Goal: Task Accomplishment & Management: Manage account settings

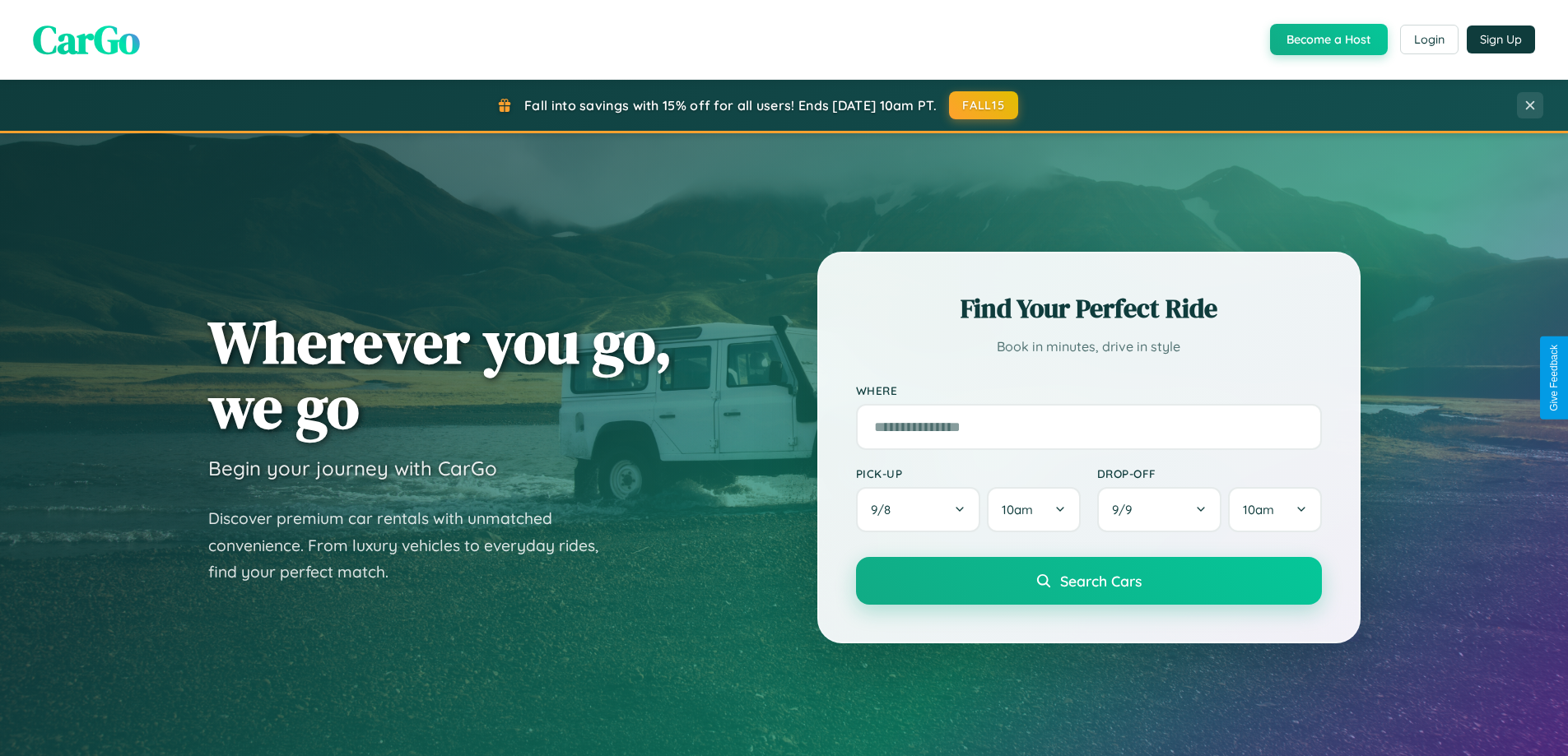
scroll to position [3167, 0]
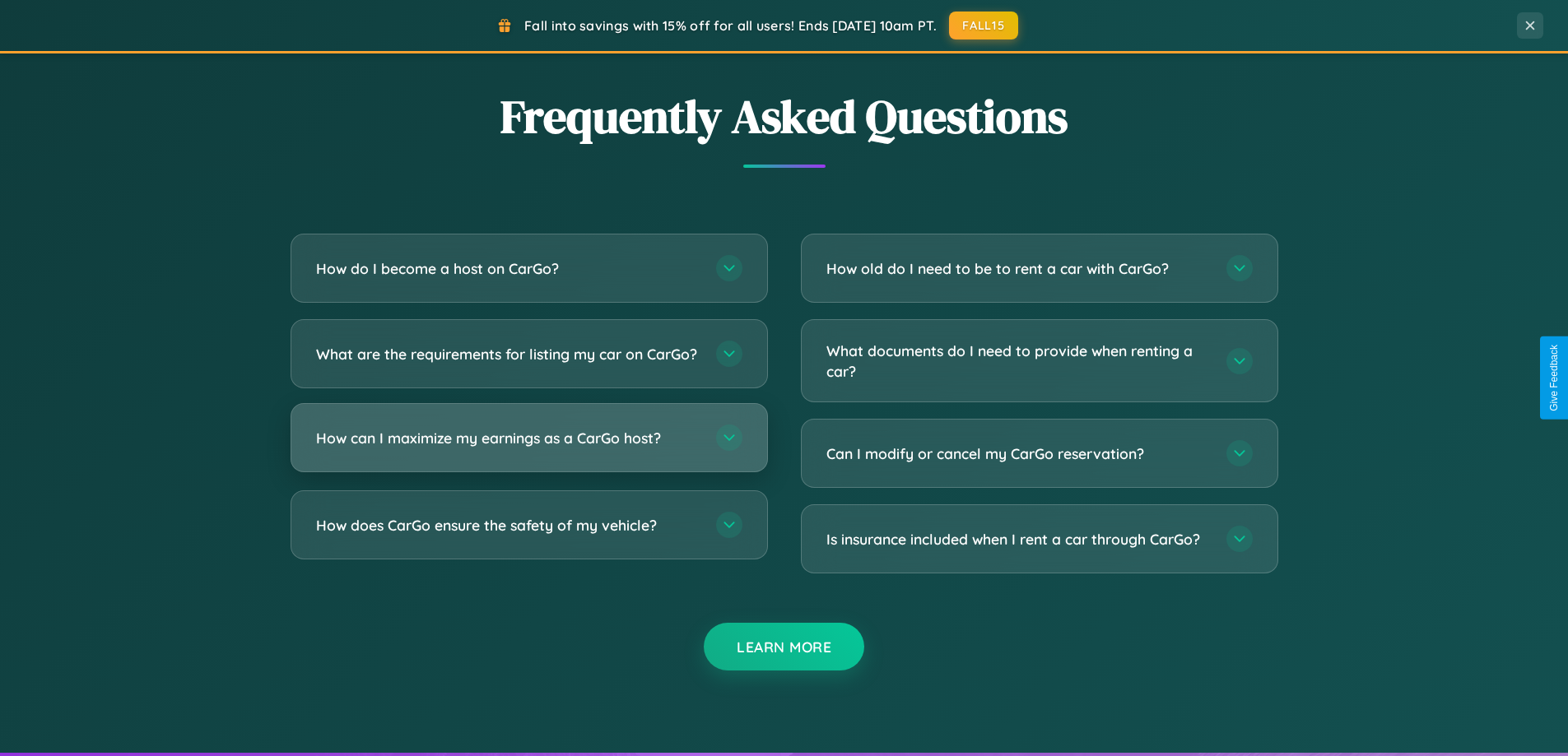
click at [528, 448] on h3 "How can I maximize my earnings as a CarGo host?" at bounding box center [507, 438] width 384 height 20
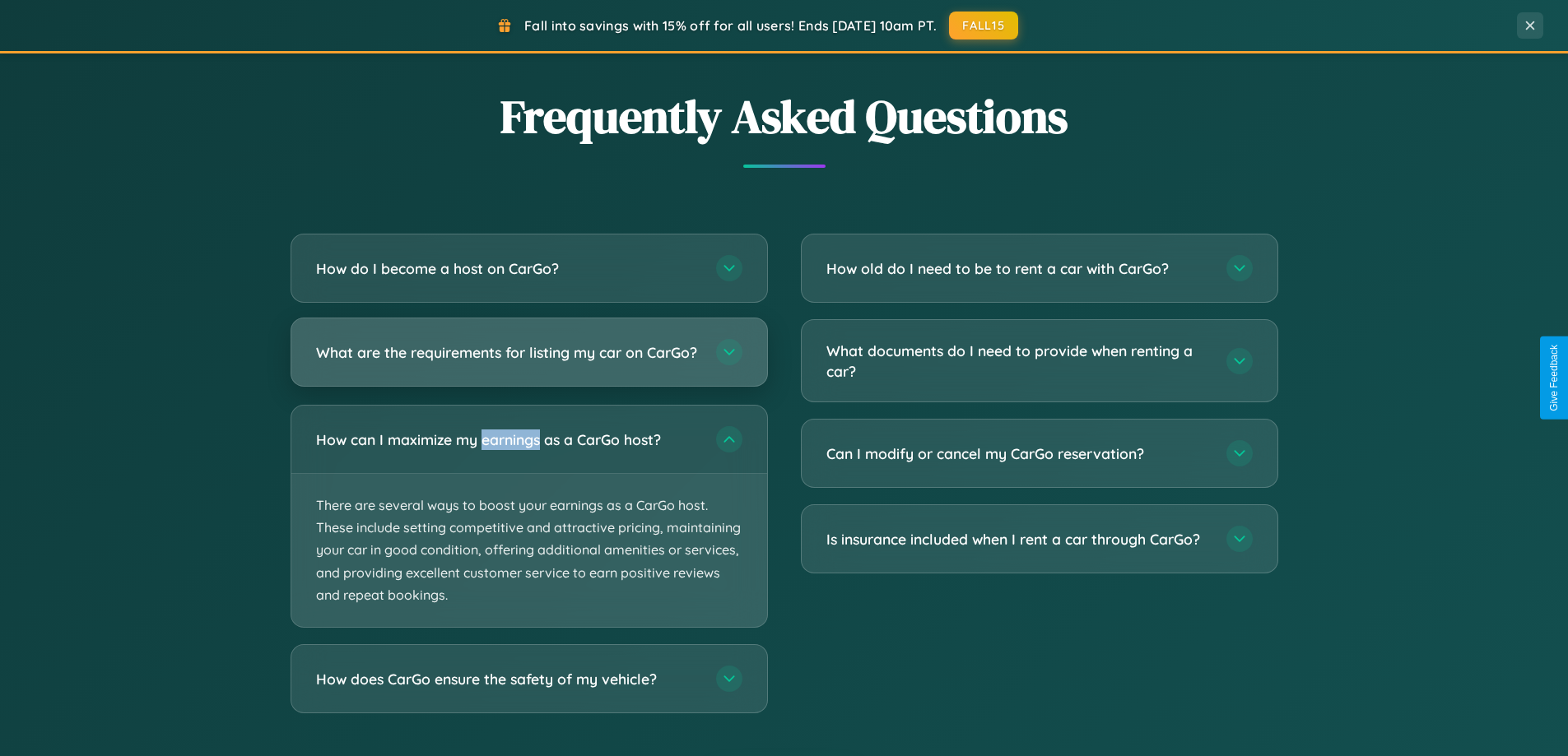
click at [528, 360] on h3 "What are the requirements for listing my car on CarGo?" at bounding box center [507, 353] width 384 height 20
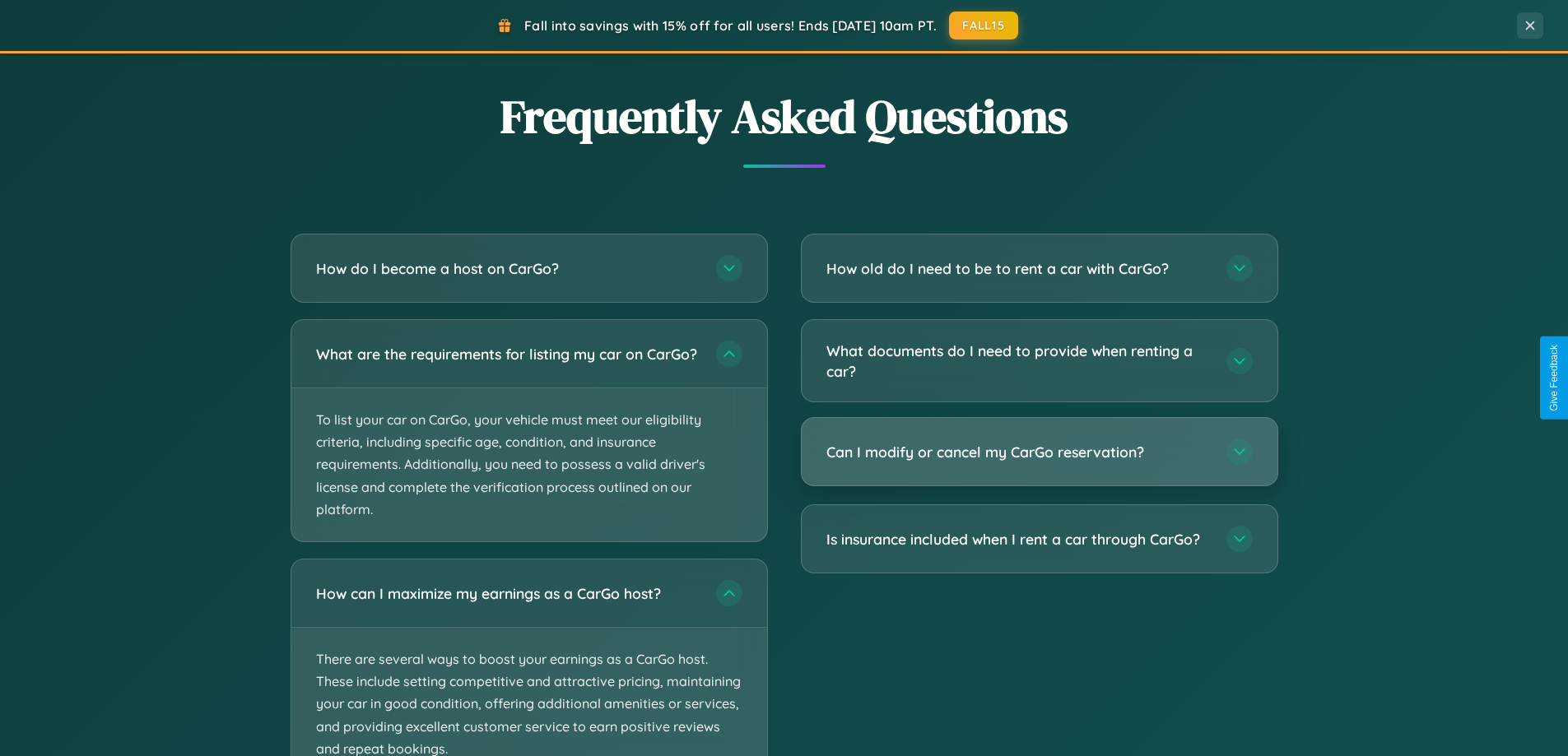
click at [1039, 453] on h3 "Can I modify or cancel my CarGo reservation?" at bounding box center [1017, 452] width 384 height 20
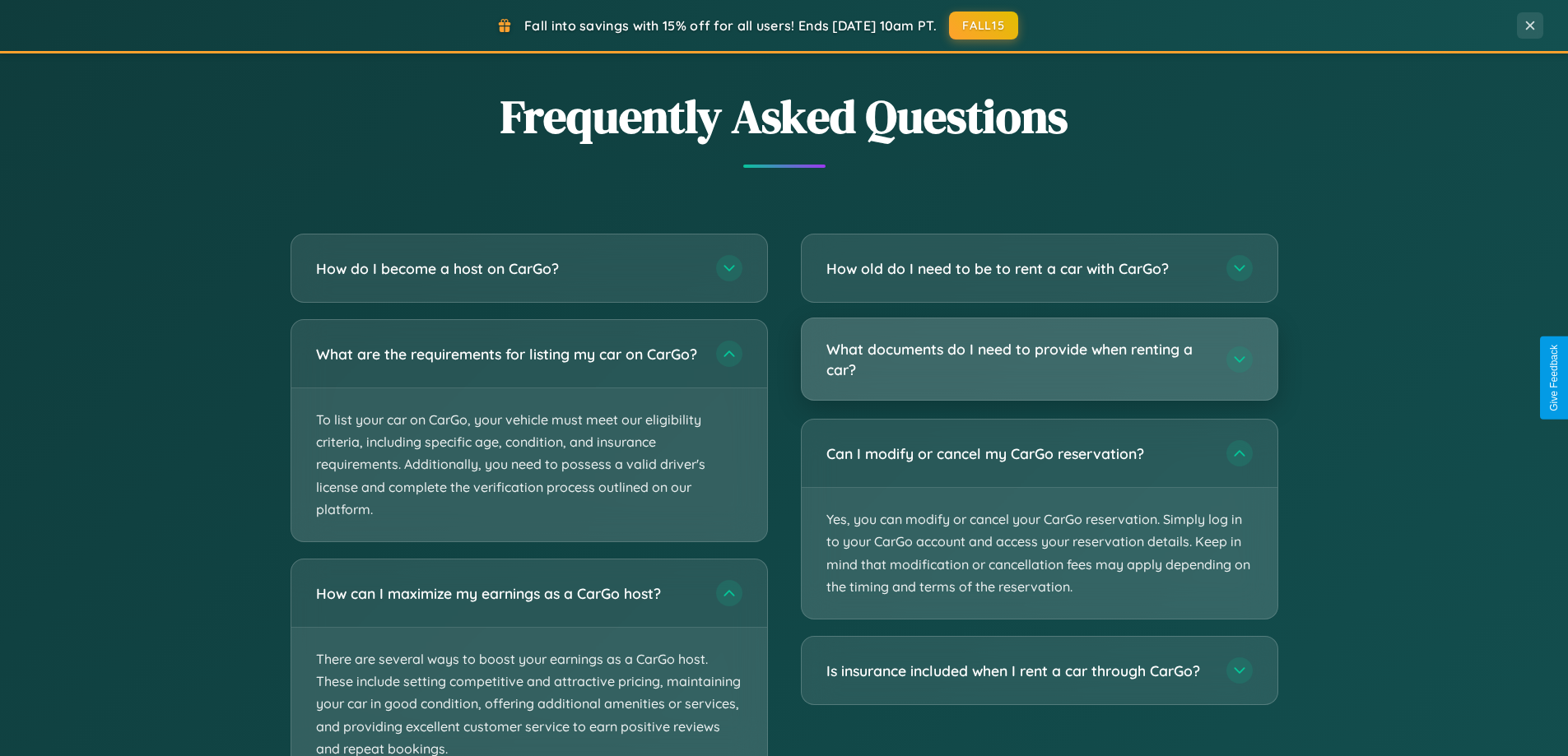
click at [1039, 360] on h3 "What documents do I need to provide when renting a car?" at bounding box center [1017, 359] width 384 height 41
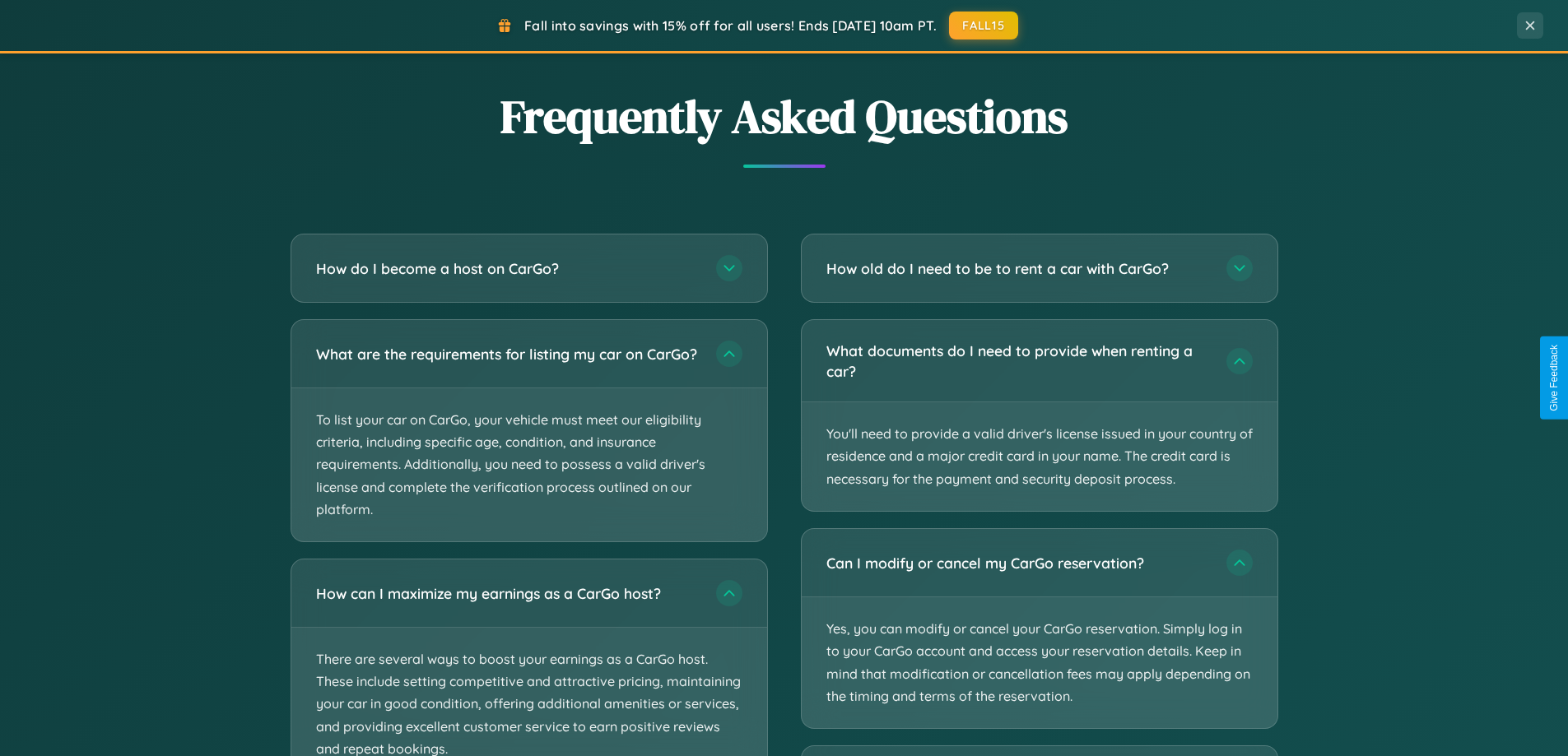
scroll to position [3292, 0]
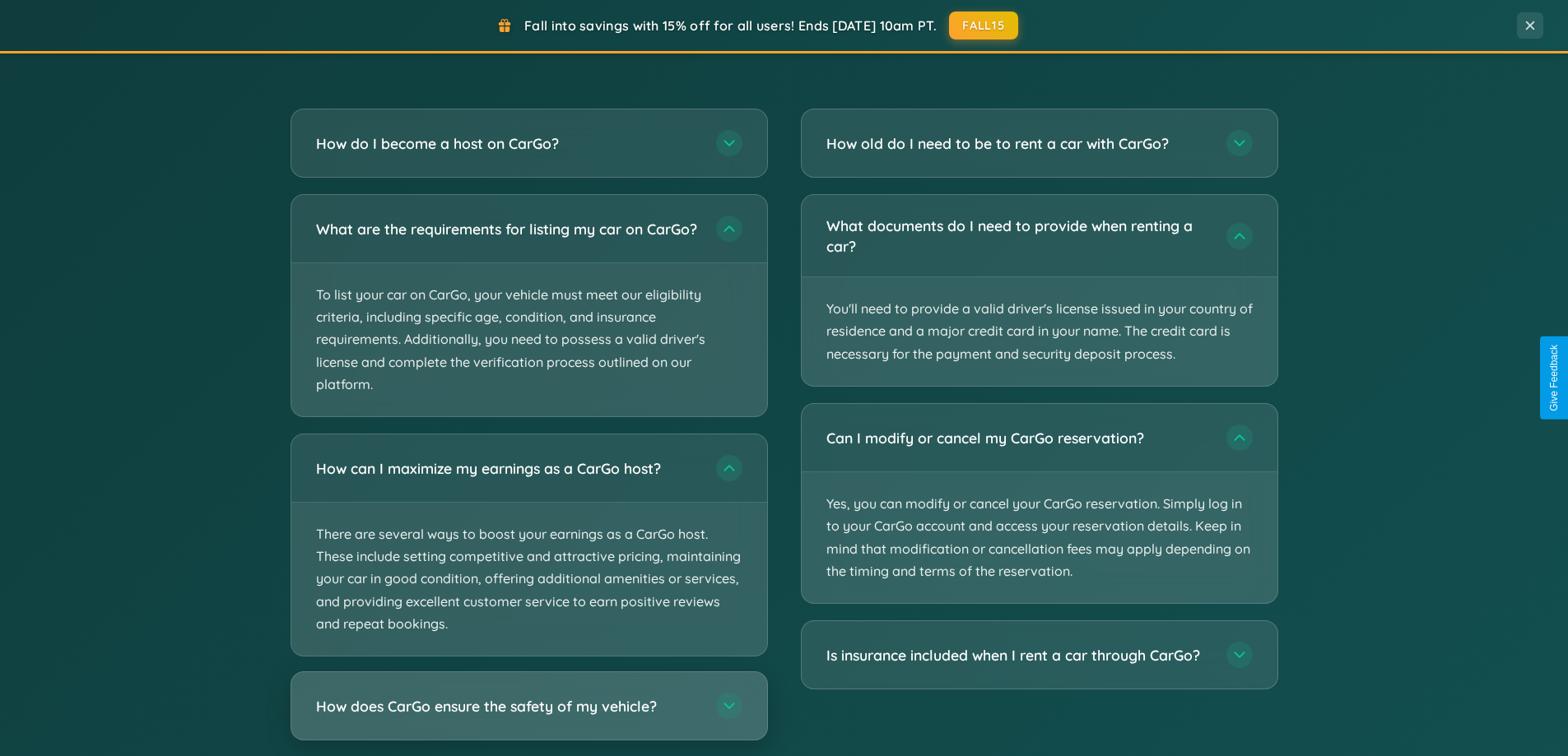
click at [528, 716] on h3 "How does CarGo ensure the safety of my vehicle?" at bounding box center [507, 706] width 384 height 20
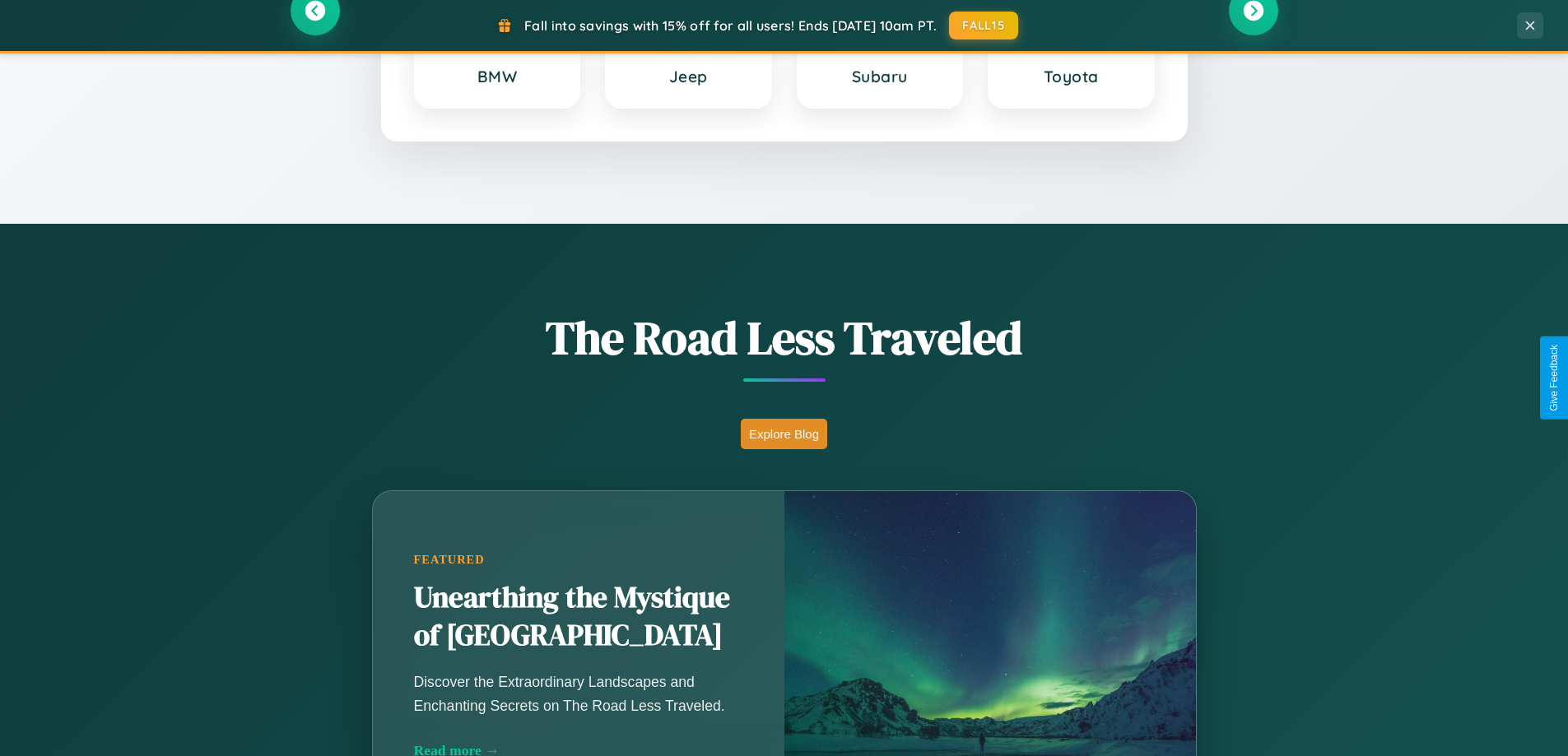
scroll to position [709, 0]
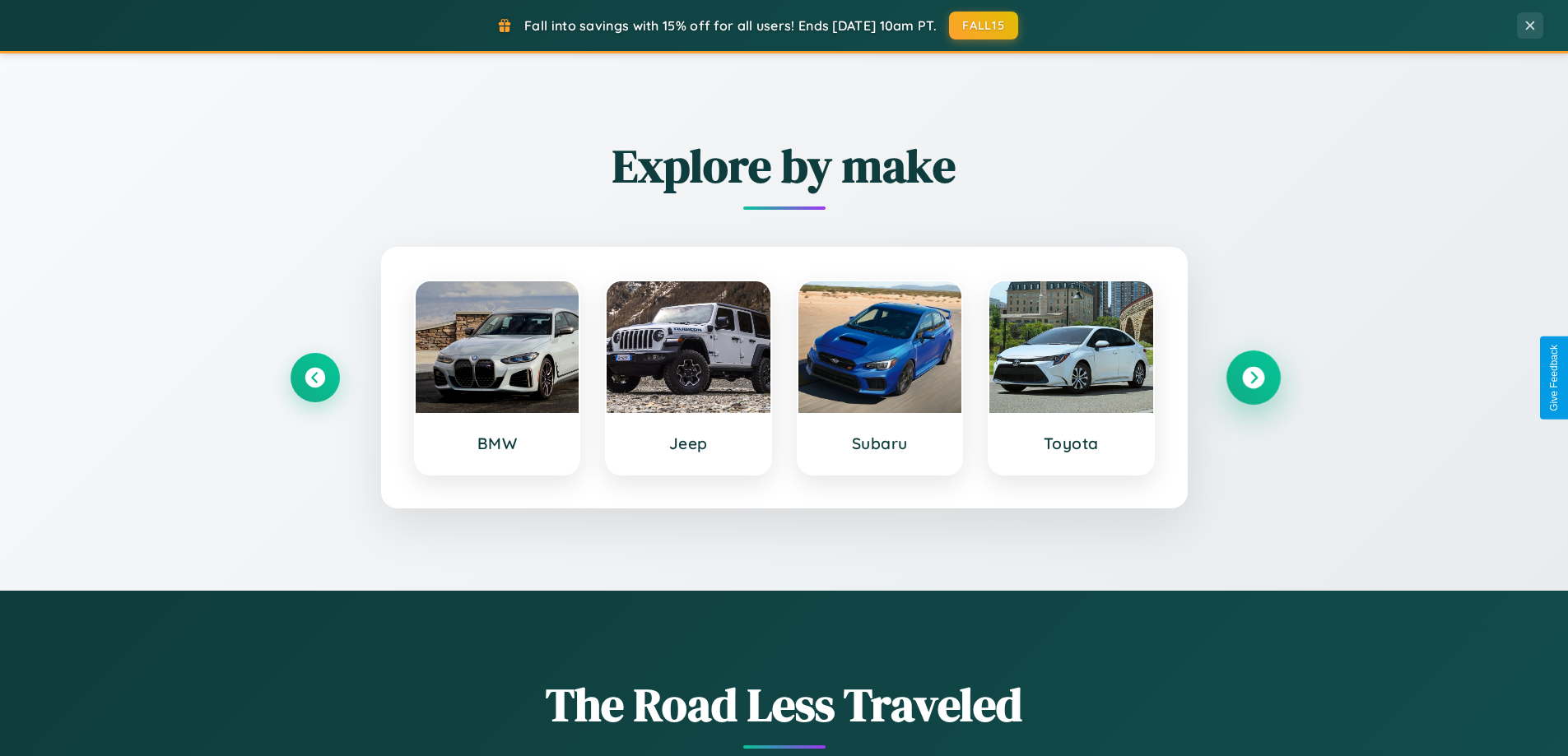
click at [1252, 378] on icon at bounding box center [1253, 378] width 22 height 22
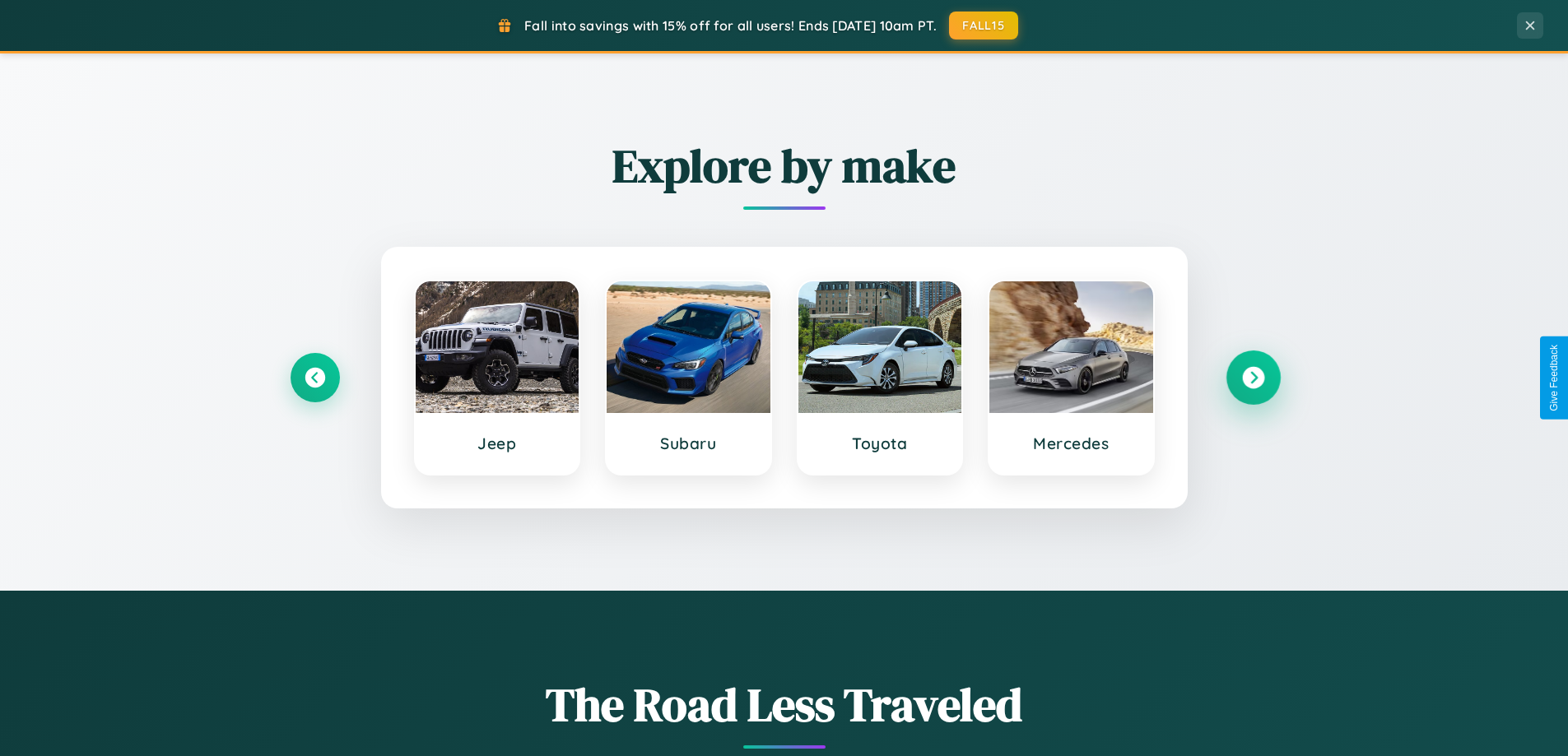
click at [1252, 378] on icon at bounding box center [1253, 378] width 22 height 22
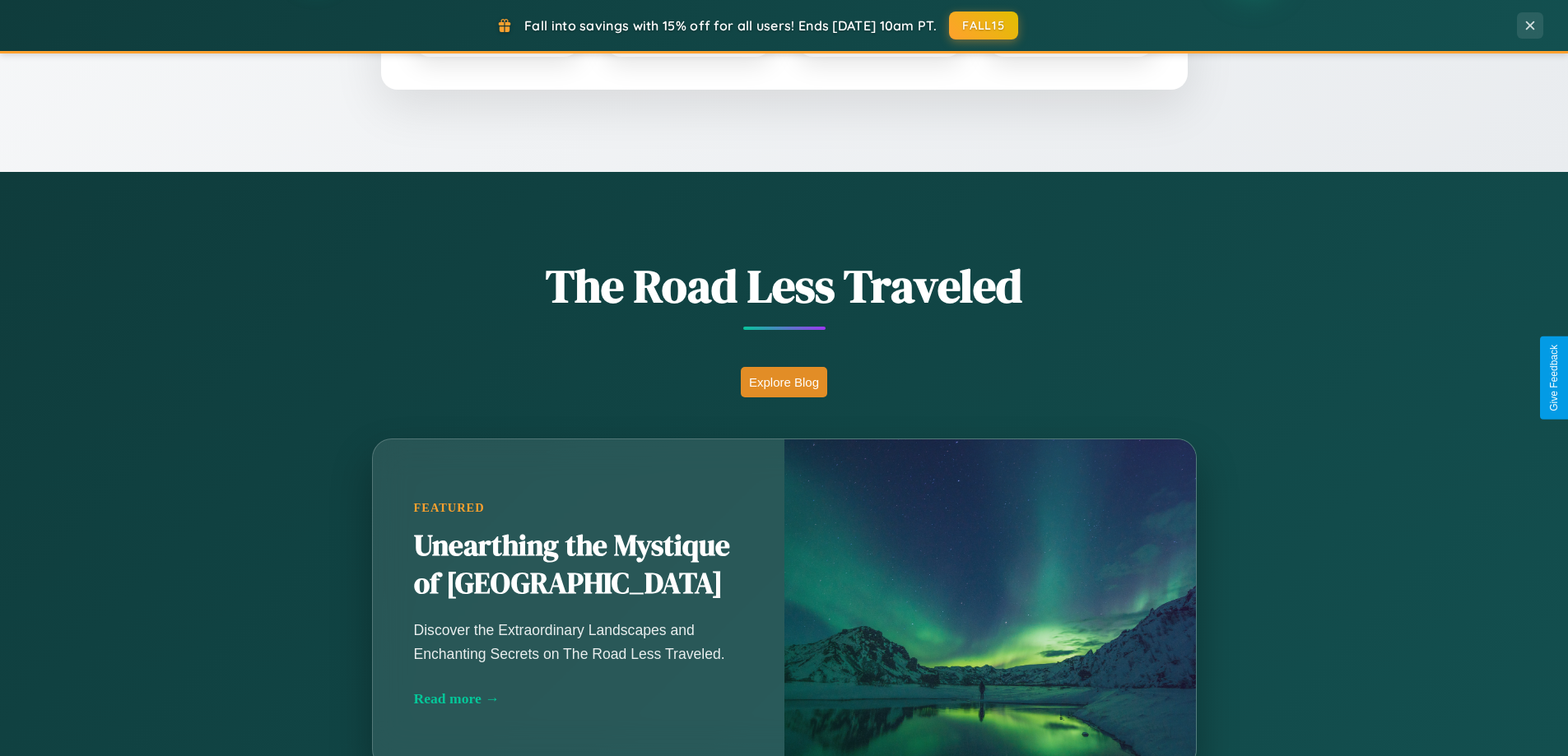
scroll to position [1133, 0]
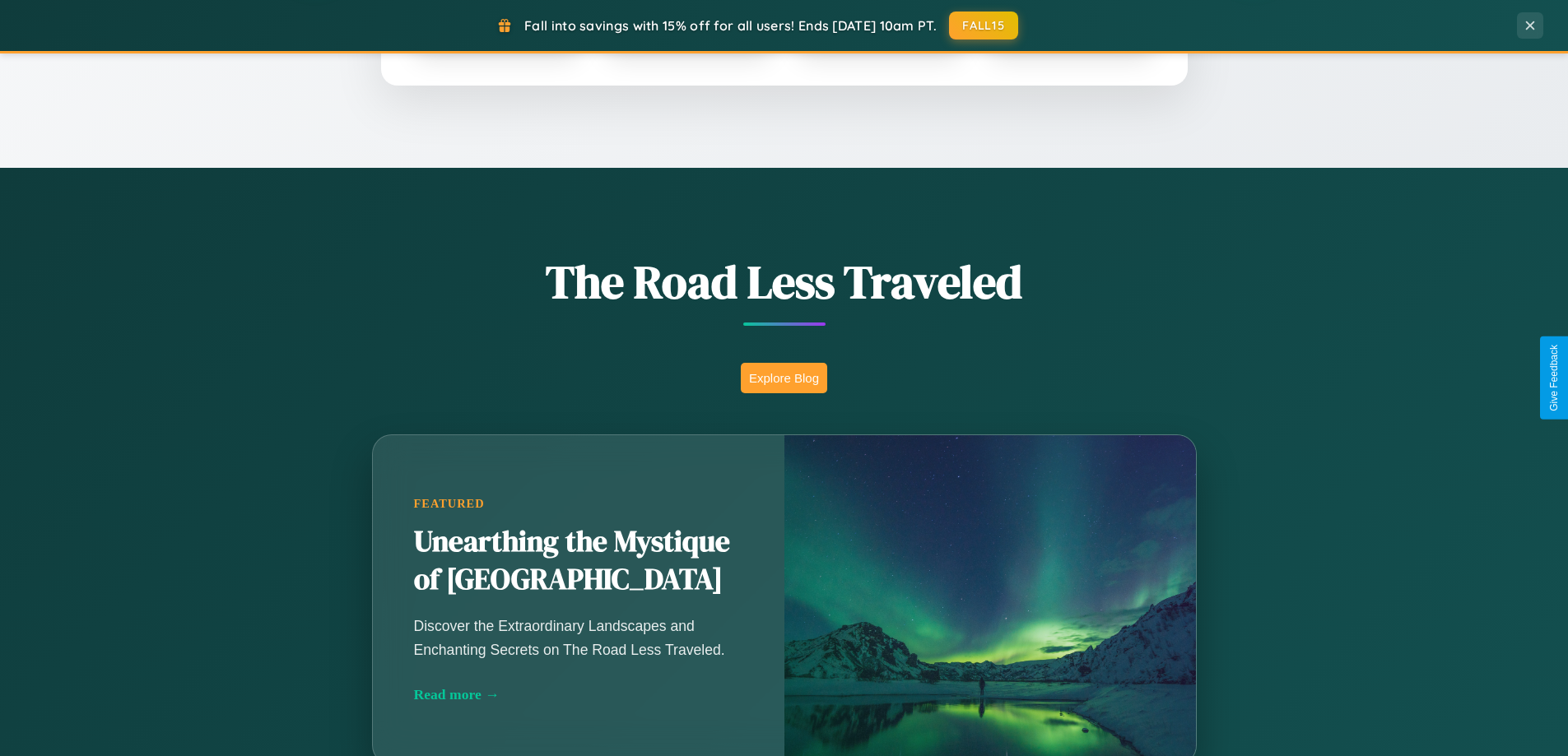
click at [784, 378] on button "Explore Blog" at bounding box center [784, 378] width 87 height 30
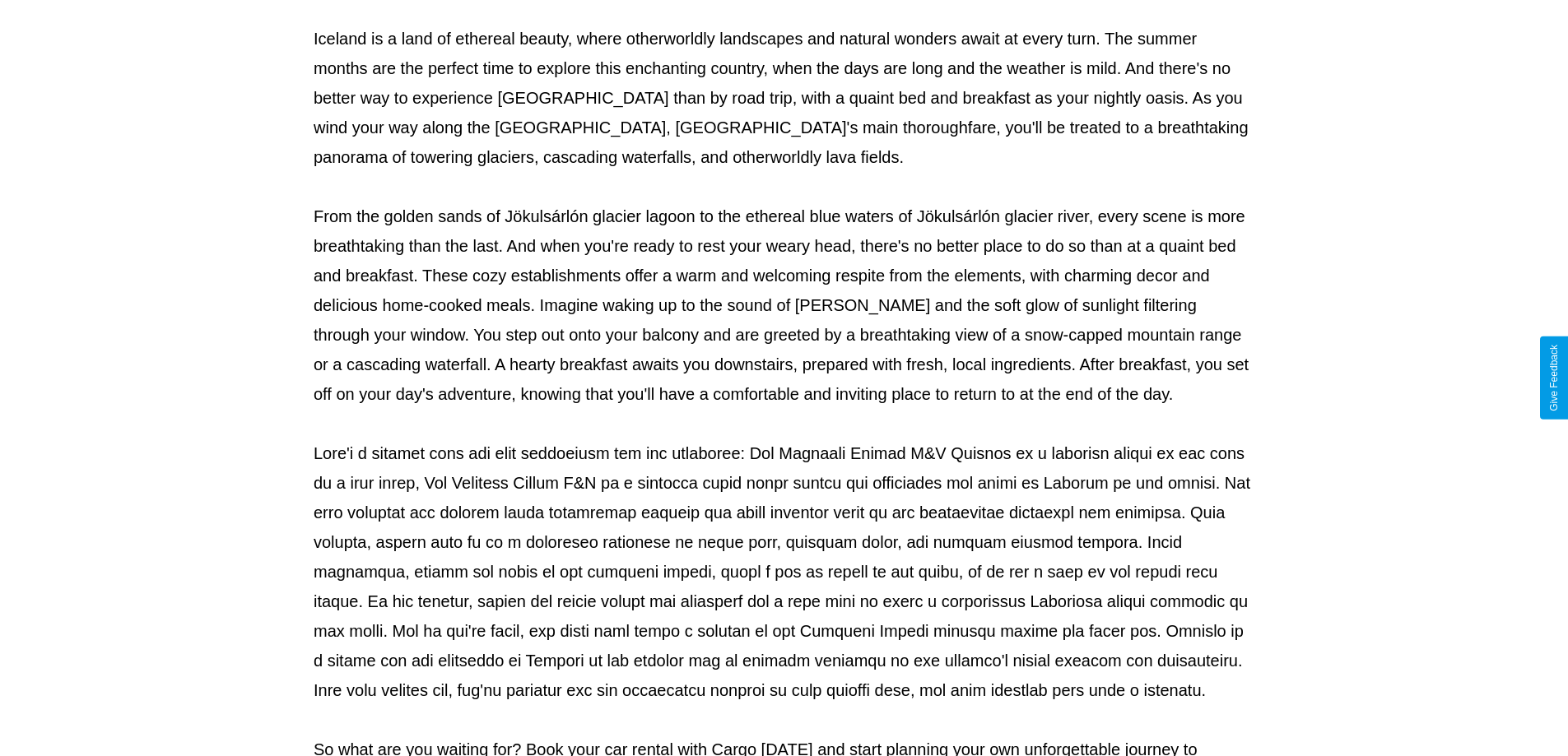
scroll to position [532, 0]
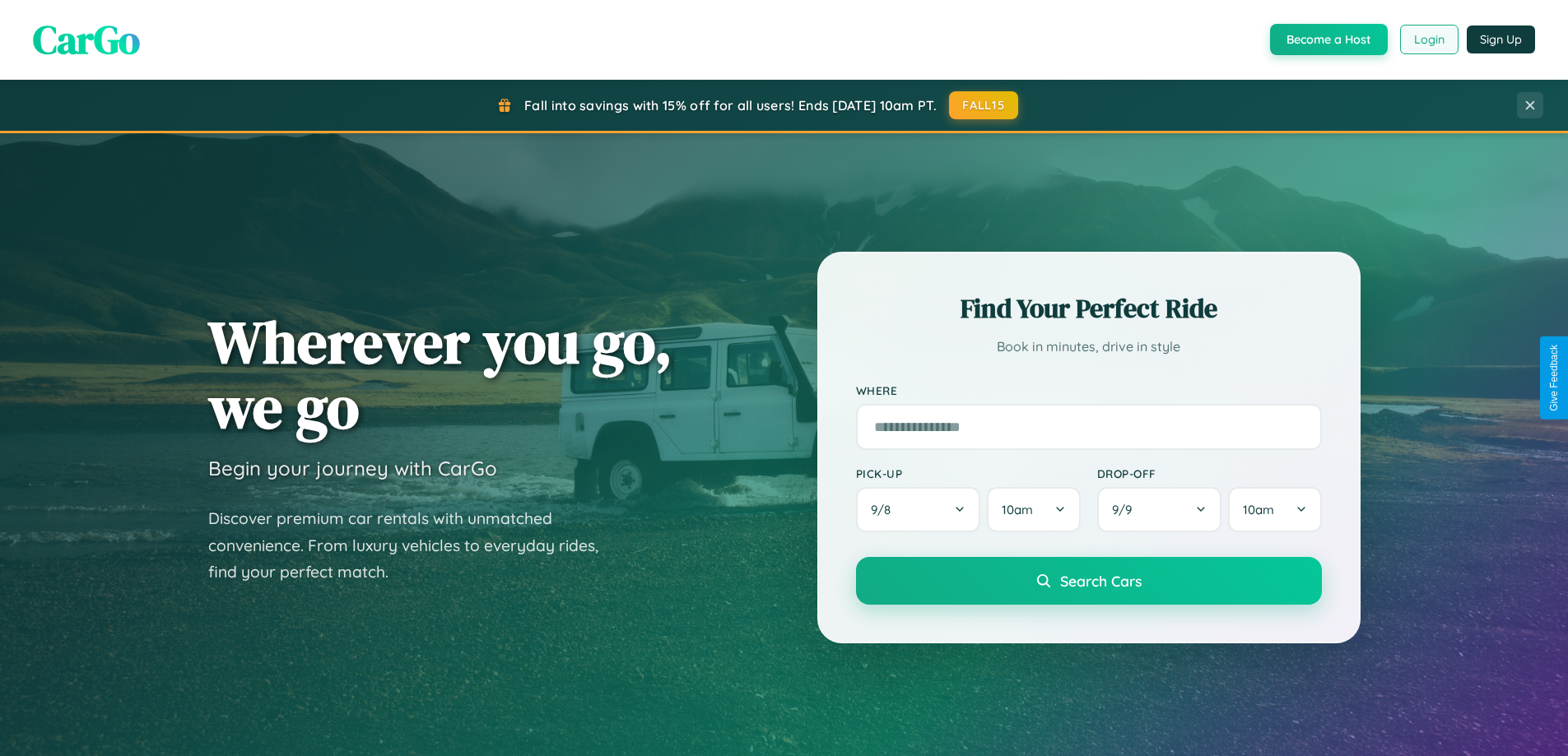
click at [1428, 40] on button "Login" at bounding box center [1428, 40] width 58 height 29
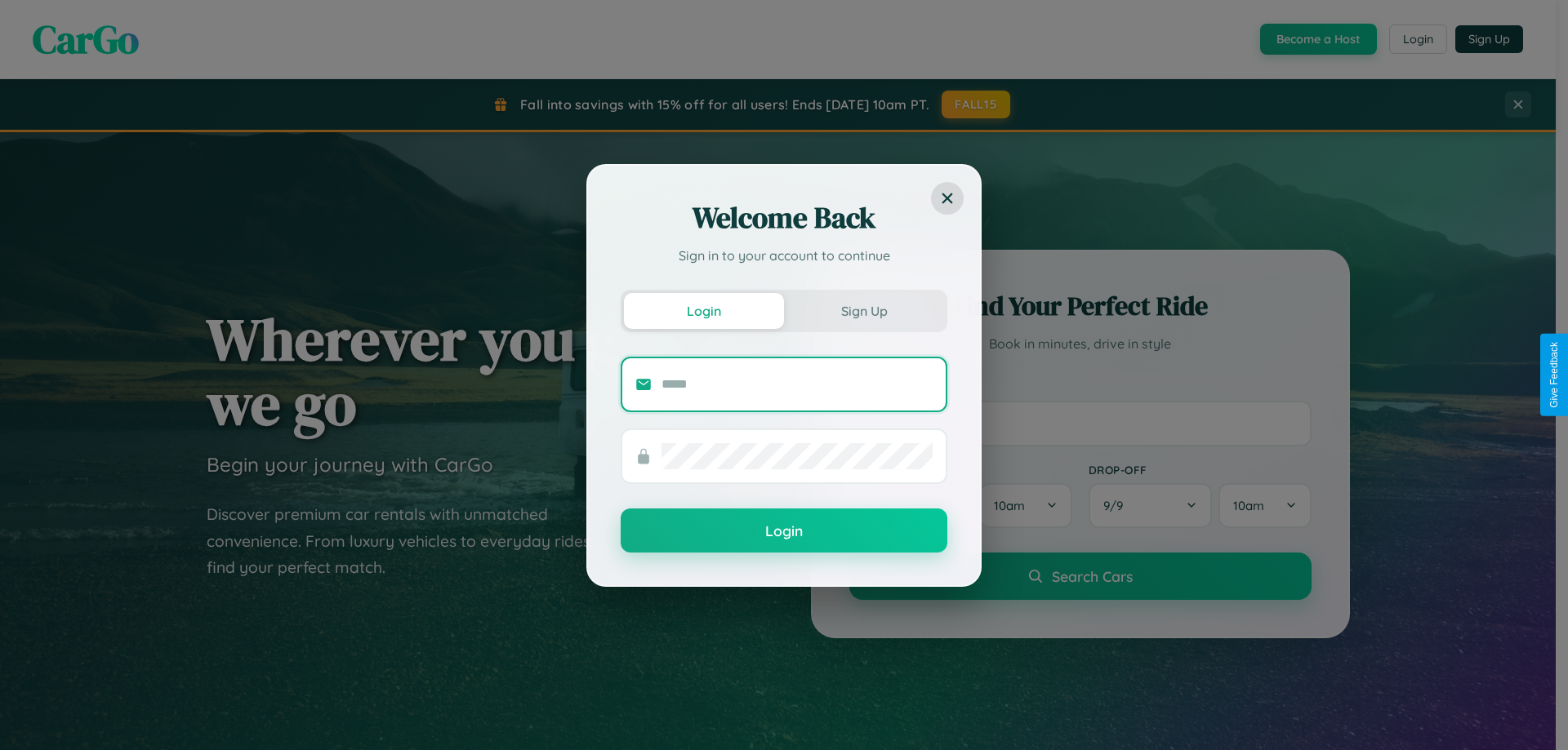
click at [797, 384] on input "text" at bounding box center [797, 385] width 271 height 26
type input "**********"
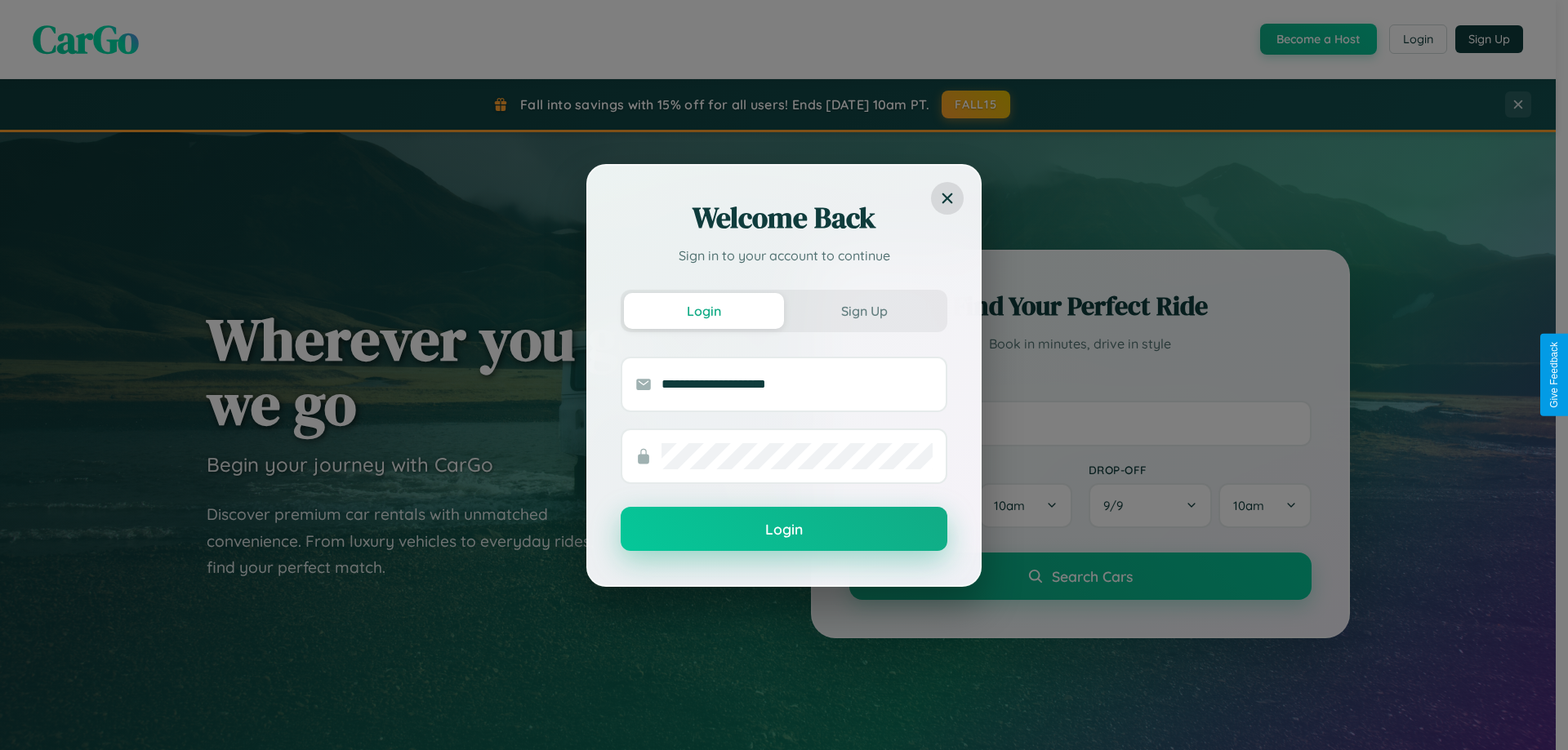
click at [784, 530] on button "Login" at bounding box center [784, 529] width 327 height 44
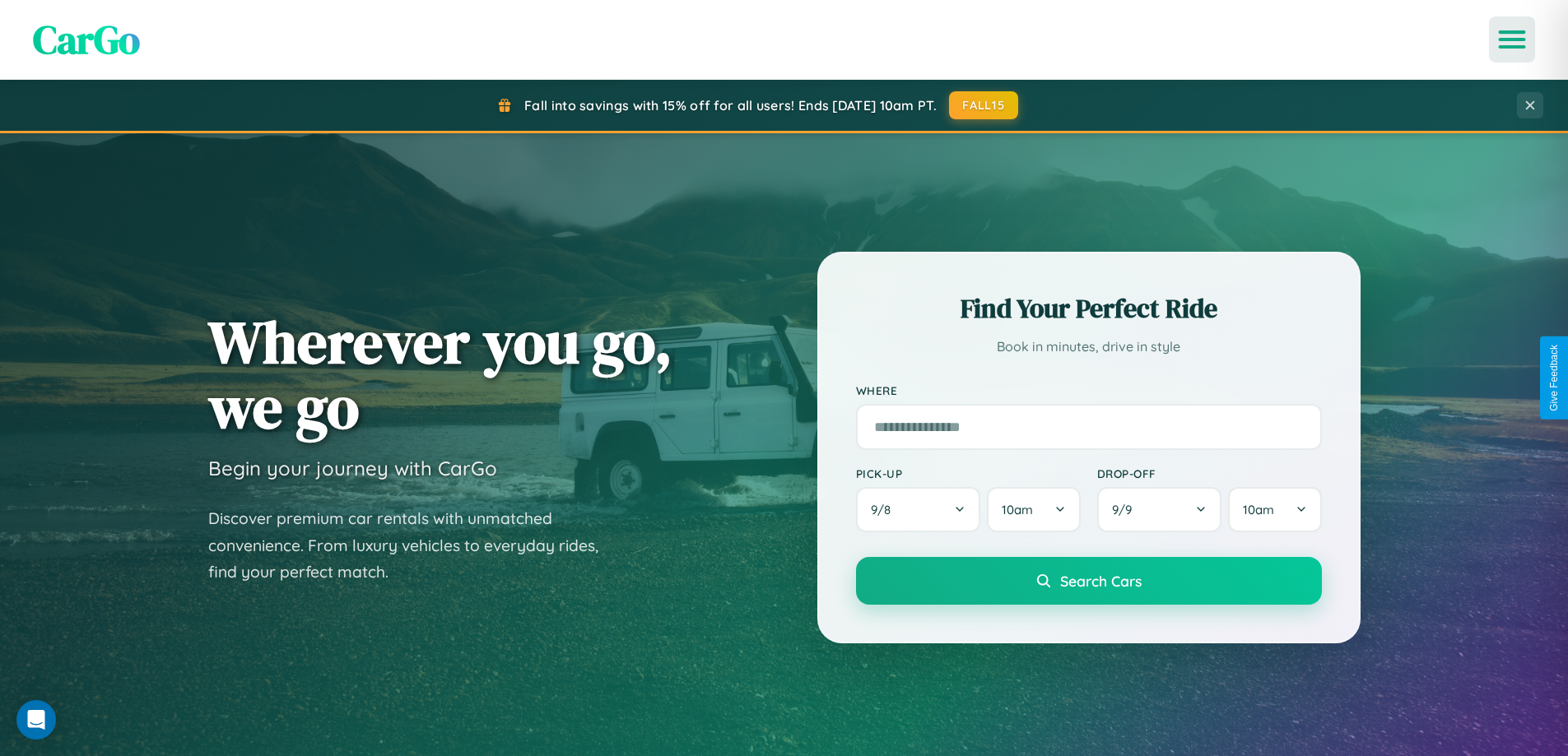
click at [1512, 40] on icon "Open menu" at bounding box center [1512, 40] width 24 height 15
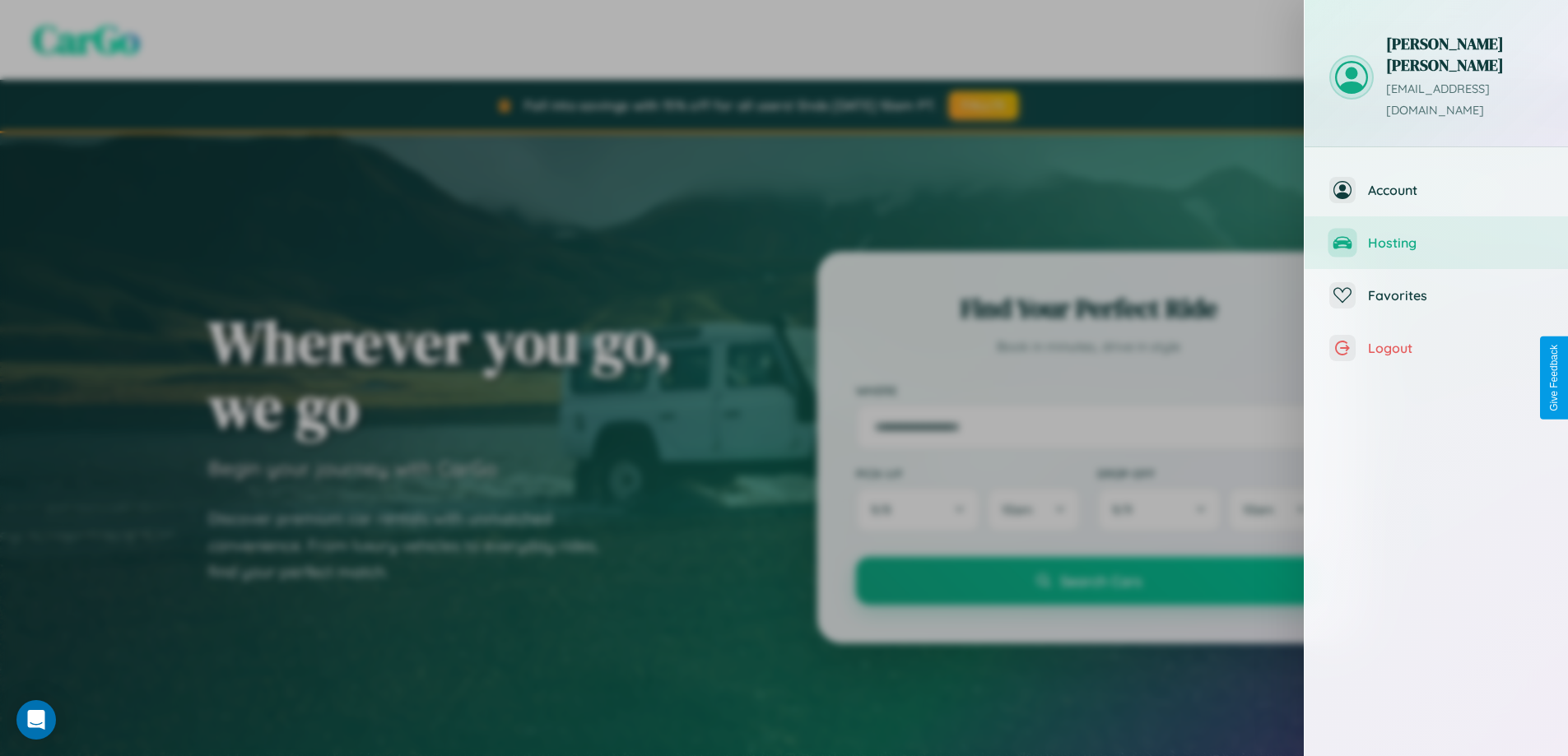
click at [1436, 235] on span "Hosting" at bounding box center [1455, 243] width 175 height 17
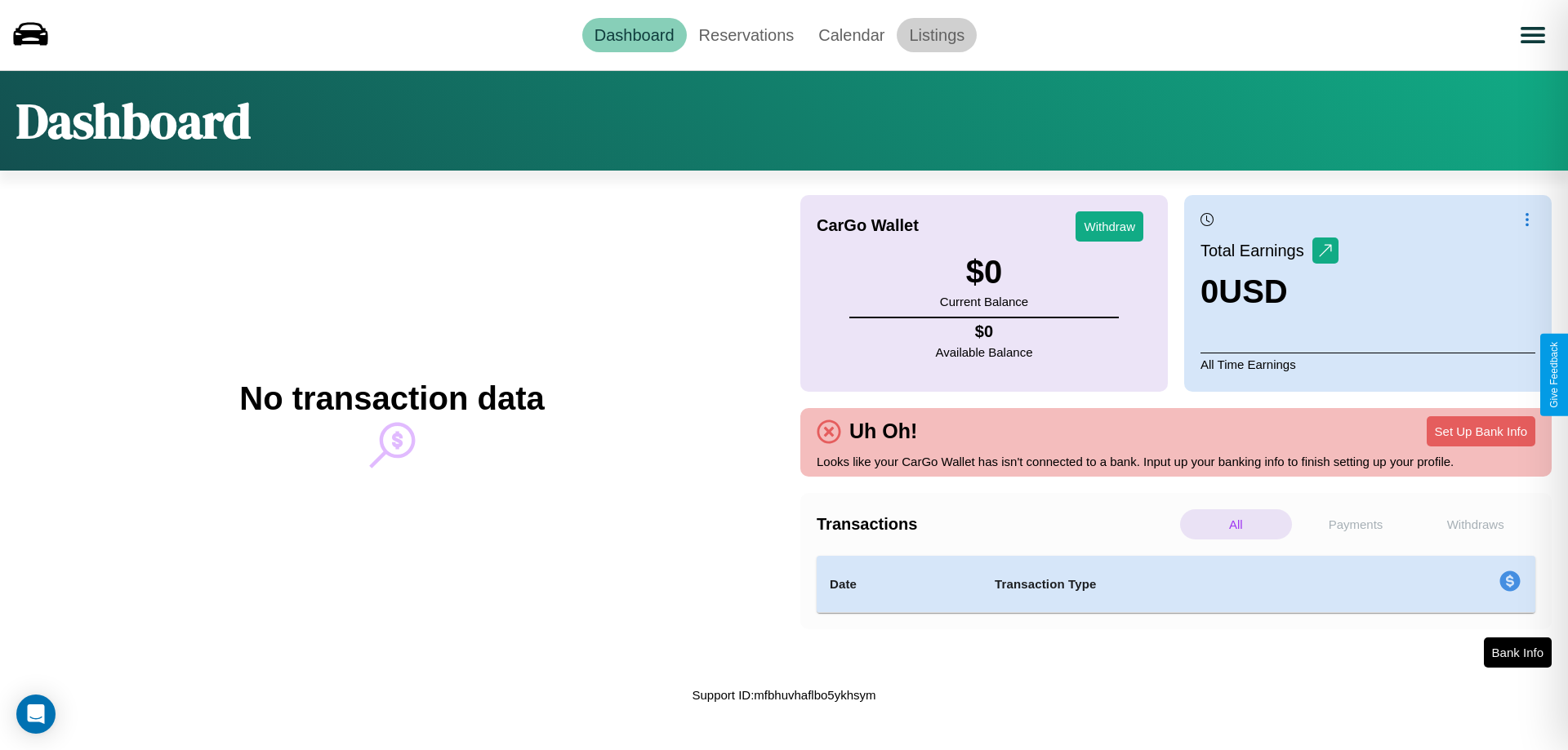
click at [937, 35] on link "Listings" at bounding box center [937, 36] width 80 height 35
